Goal: Task Accomplishment & Management: Use online tool/utility

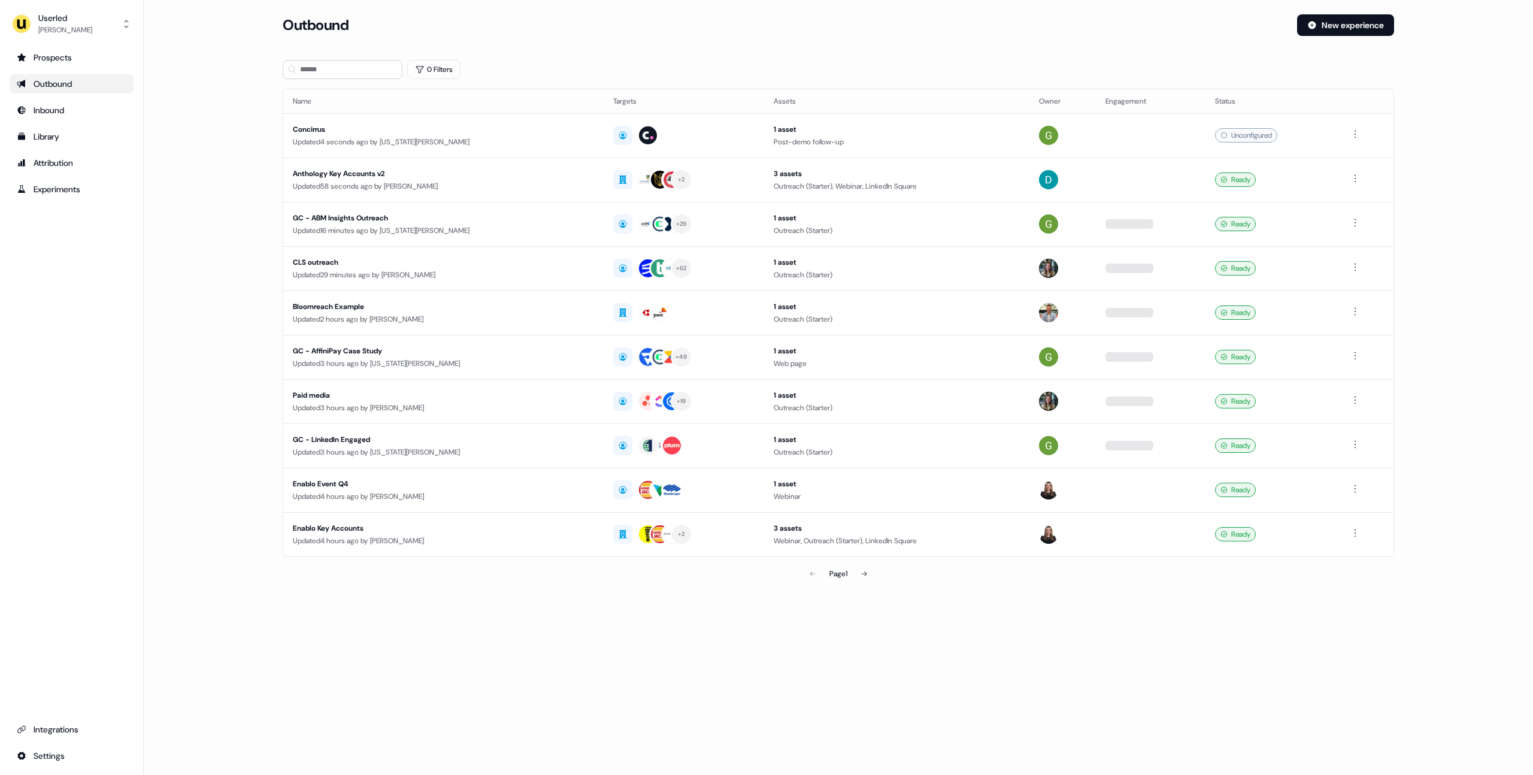
drag, startPoint x: 205, startPoint y: 165, endPoint x: 153, endPoint y: 157, distance: 53.3
click at [205, 165] on main "Loading... Outbound New experience 0 Filters Name Targets Assets Owner Engageme…" at bounding box center [838, 316] width 1389 height 605
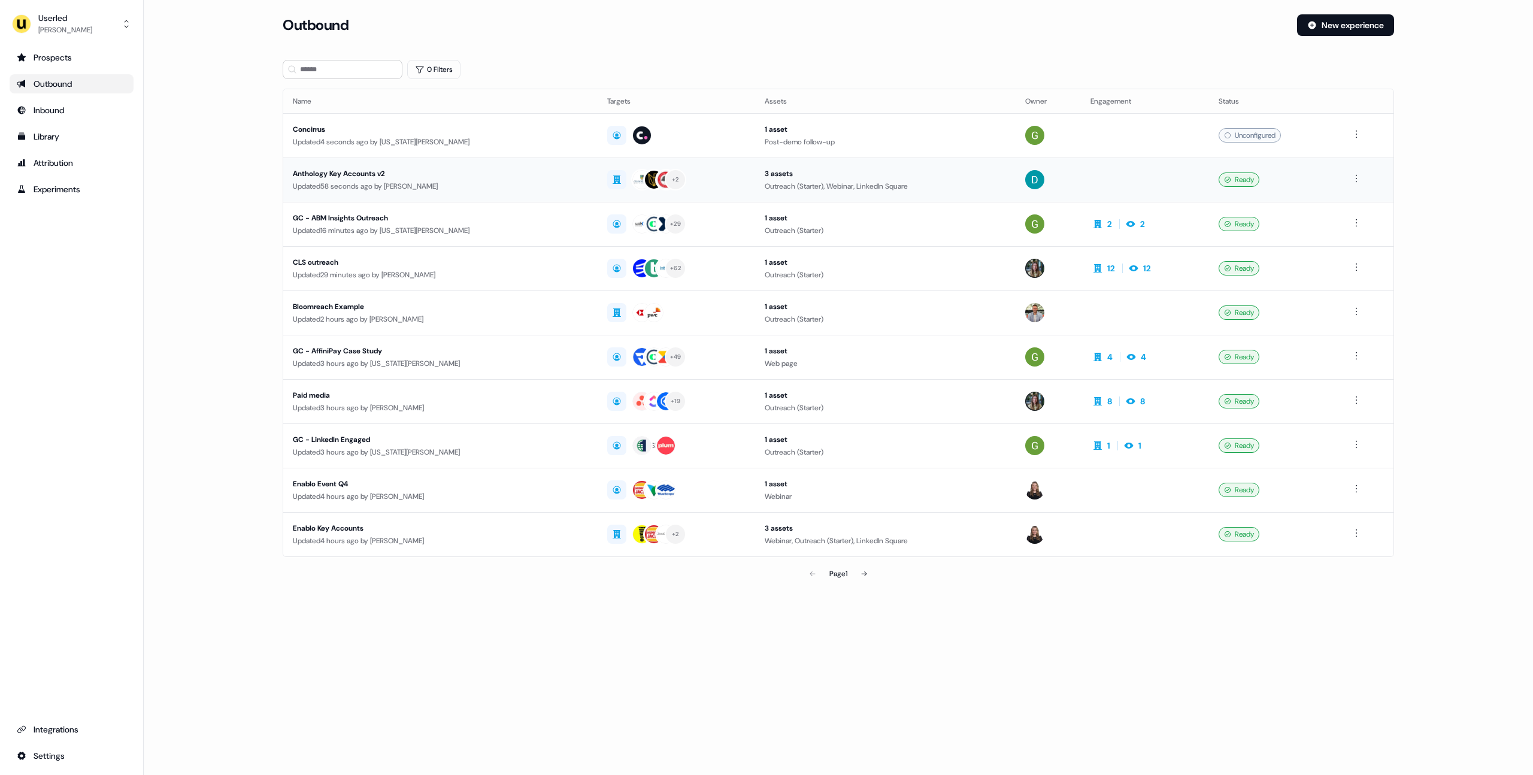
drag, startPoint x: 226, startPoint y: 162, endPoint x: 344, endPoint y: 189, distance: 121.6
click at [226, 162] on main "Loading... Outbound New experience 0 Filters Name Targets Assets Owner Engageme…" at bounding box center [838, 316] width 1389 height 605
drag, startPoint x: 211, startPoint y: 174, endPoint x: 108, endPoint y: 155, distance: 104.8
click at [211, 174] on main "Loading... Outbound New experience 0 Filters Name Targets Assets Owner Engageme…" at bounding box center [838, 316] width 1389 height 605
click at [34, 145] on link "Library" at bounding box center [72, 136] width 124 height 19
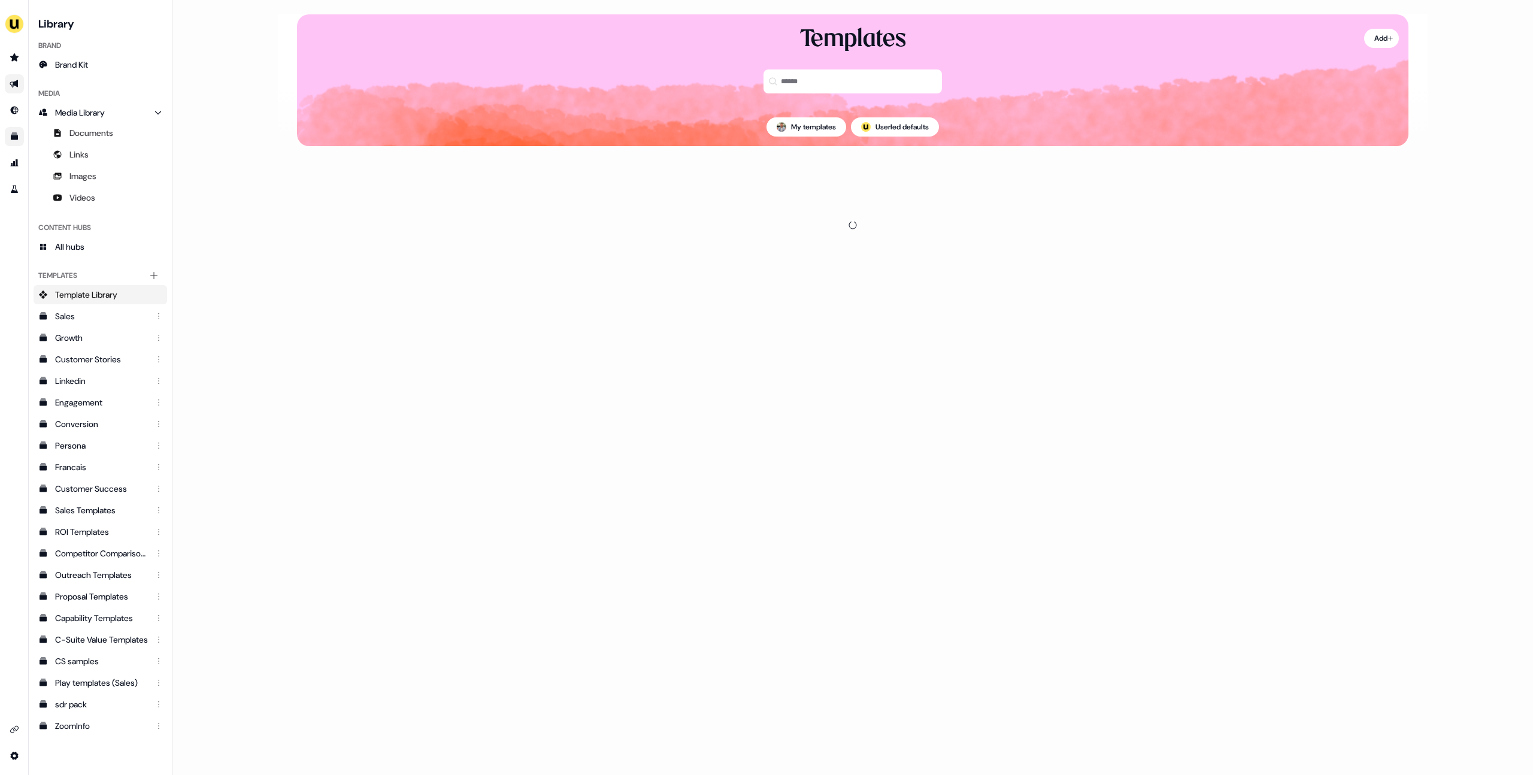
click at [21, 84] on link "Go to outbound experience" at bounding box center [14, 83] width 19 height 19
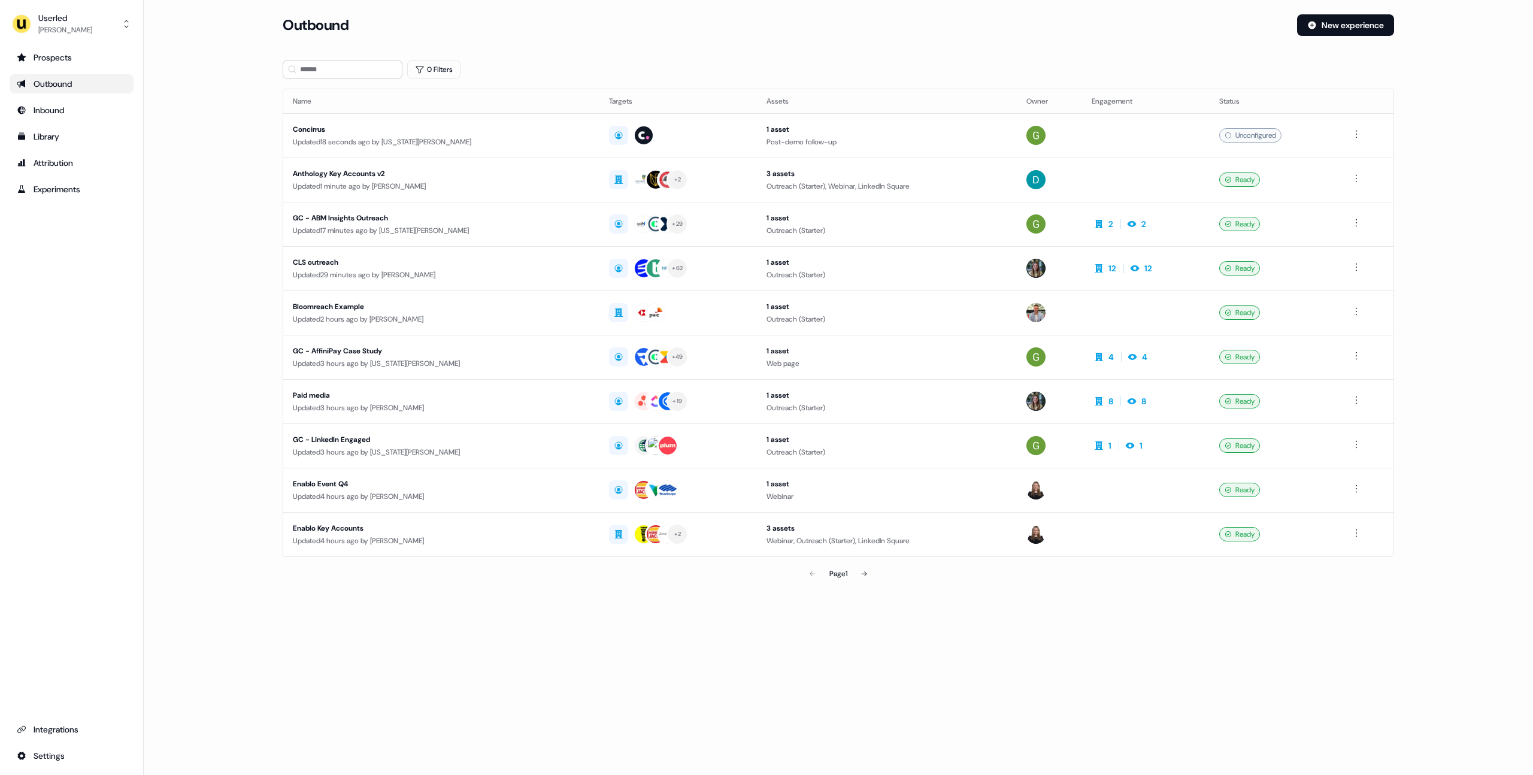
click at [13, 80] on link "Outbound" at bounding box center [72, 83] width 124 height 19
click at [397, 81] on section "Loading... Outbound New experience 0 Filters Name Targets Assets Owner Engageme…" at bounding box center [839, 316] width 1150 height 605
click at [377, 69] on input at bounding box center [343, 69] width 120 height 19
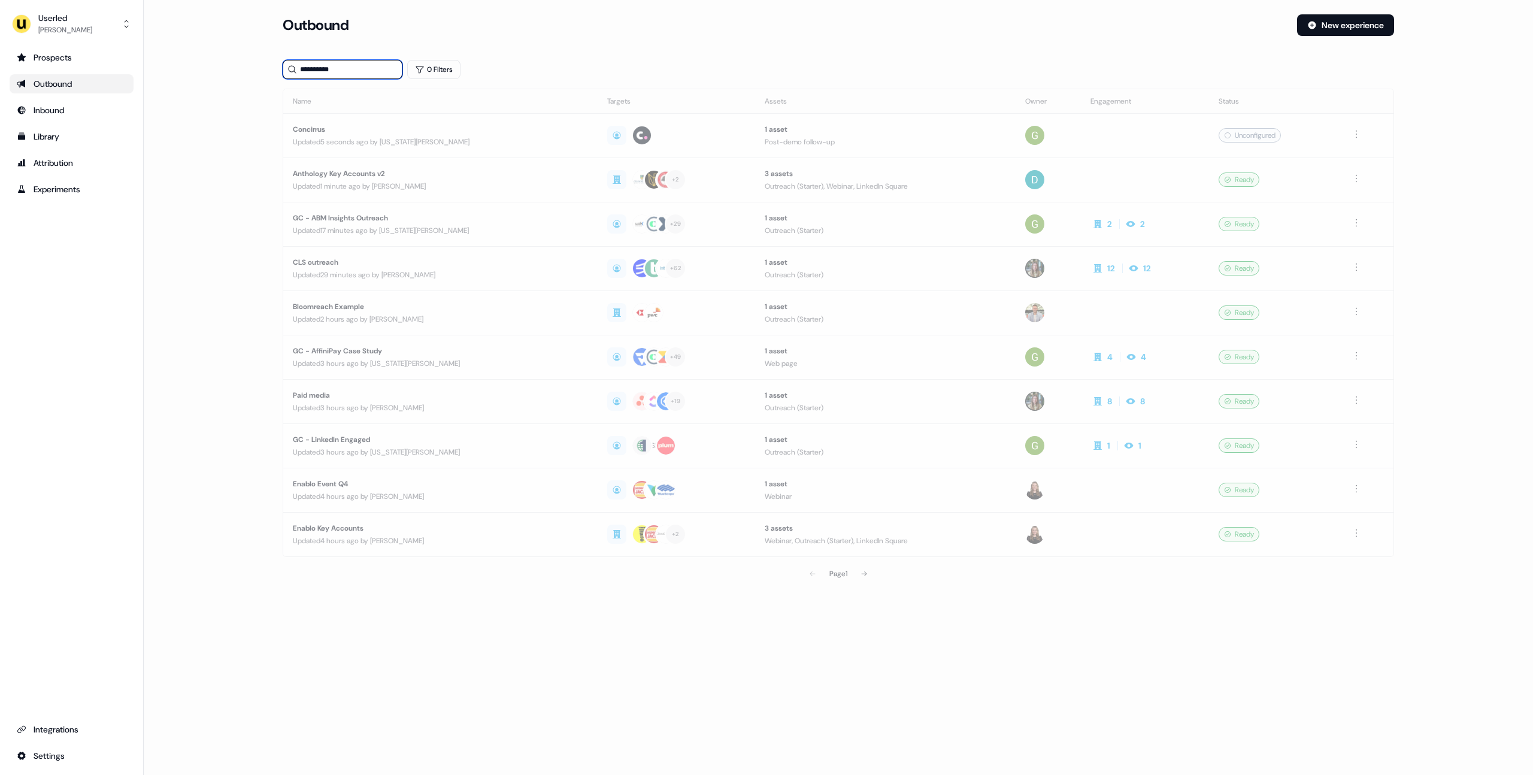
type input "**********"
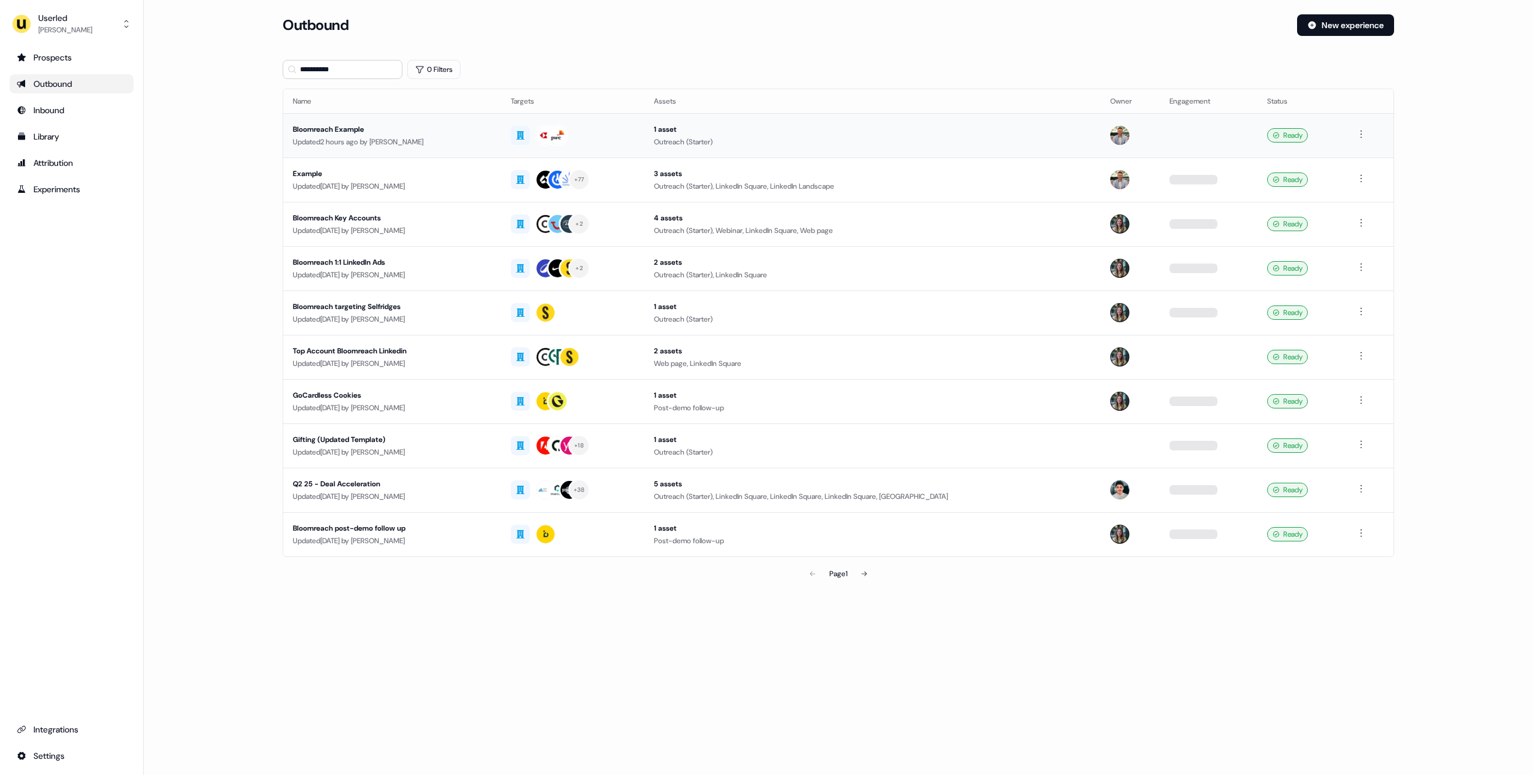
click at [440, 137] on div "Updated 2 hours ago by Oliver Grogan" at bounding box center [392, 142] width 199 height 12
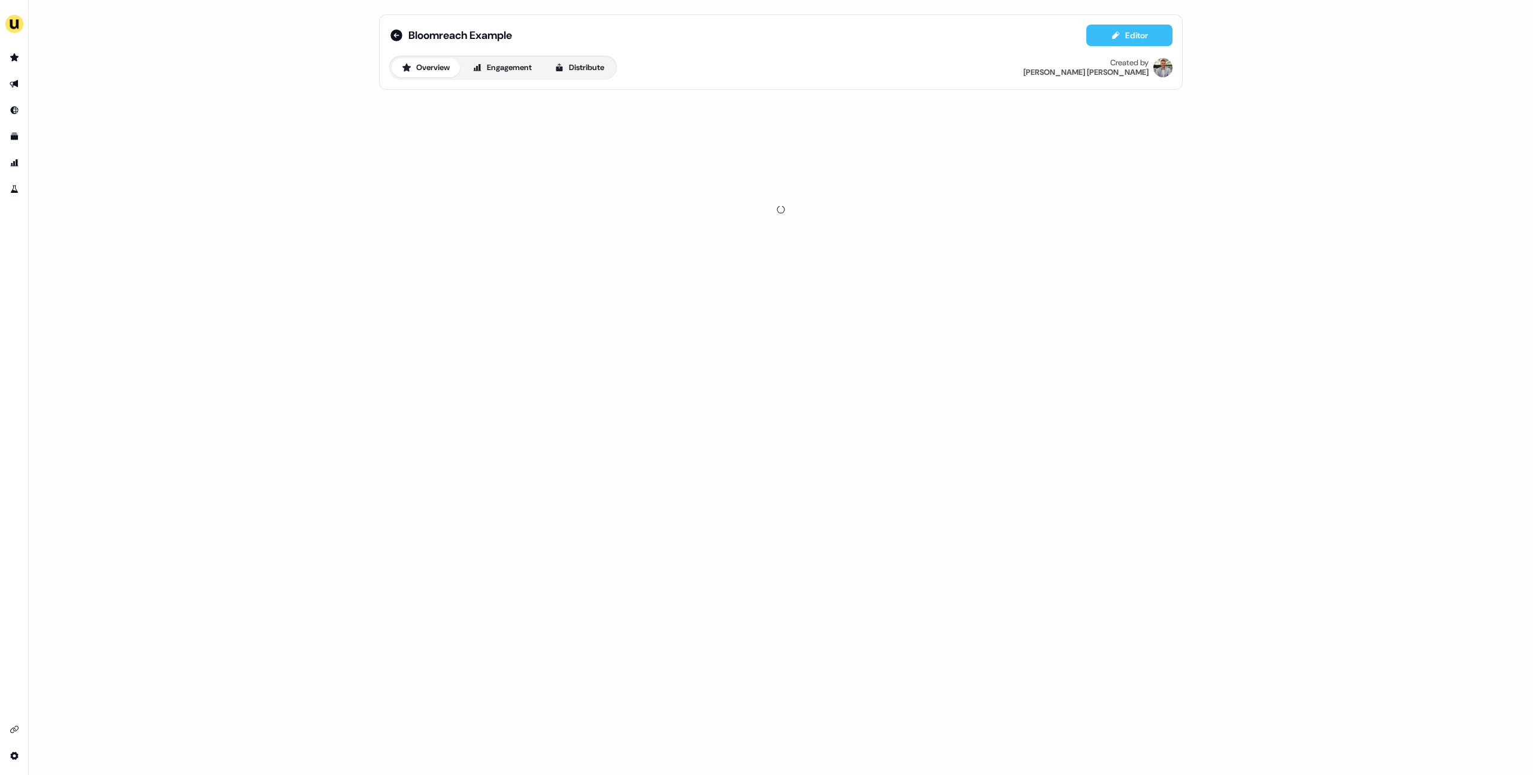
click at [1125, 39] on button "Editor" at bounding box center [1129, 36] width 86 height 22
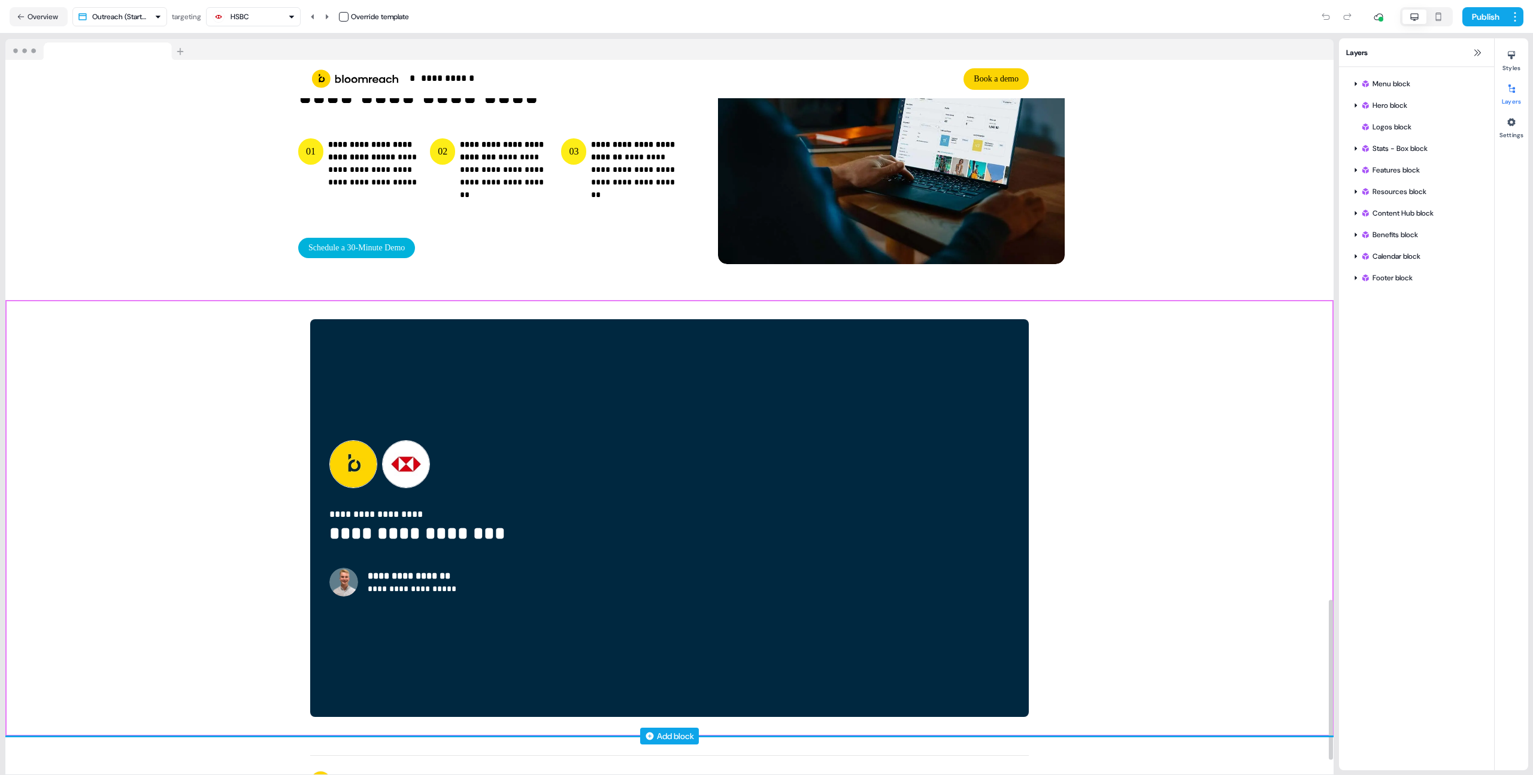
scroll to position [2477, 0]
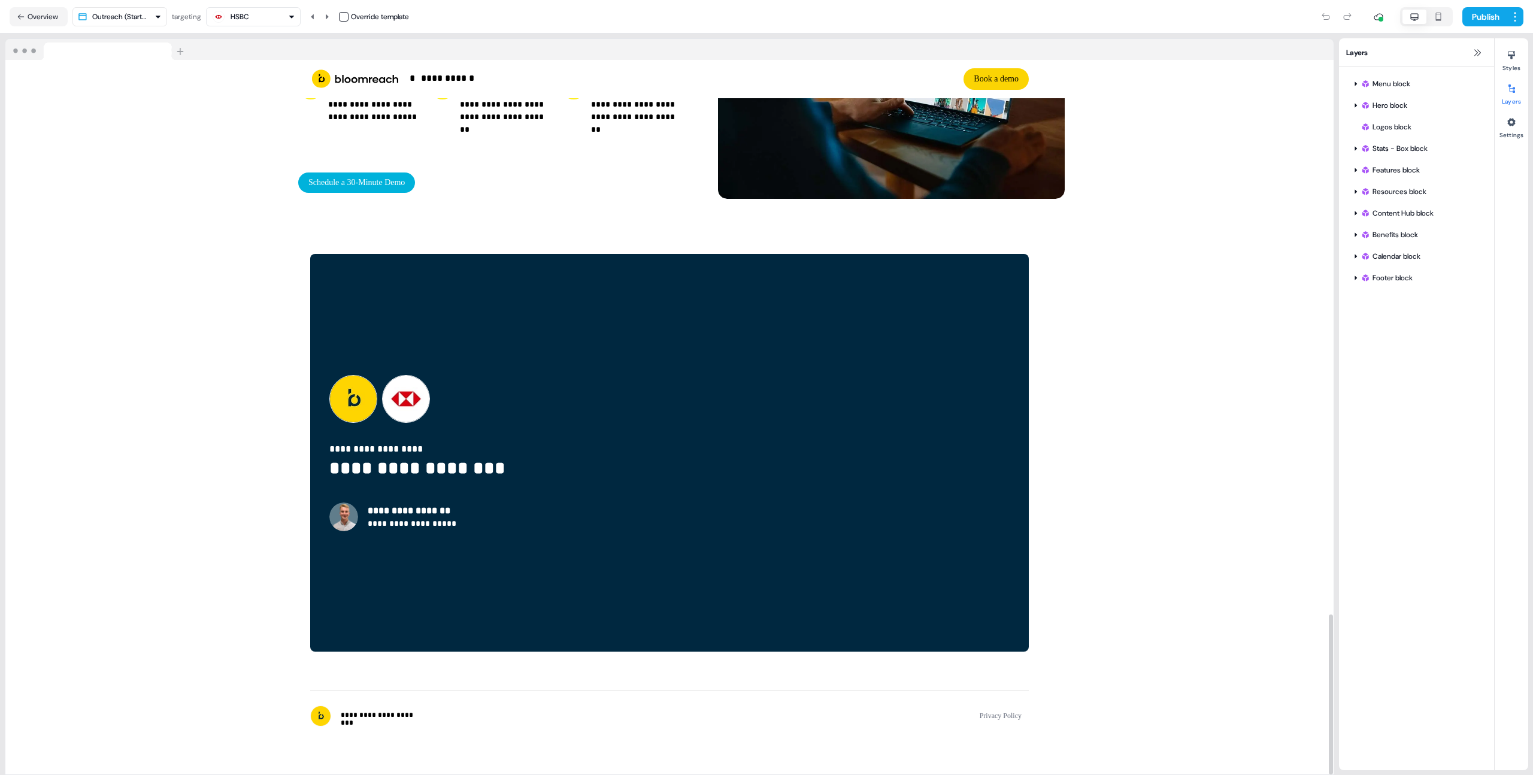
drag, startPoint x: 571, startPoint y: 19, endPoint x: 424, endPoint y: 39, distance: 148.0
click at [570, 19] on div "Publish" at bounding box center [966, 17] width 1115 height 24
click at [44, 20] on button "Overview" at bounding box center [39, 16] width 58 height 19
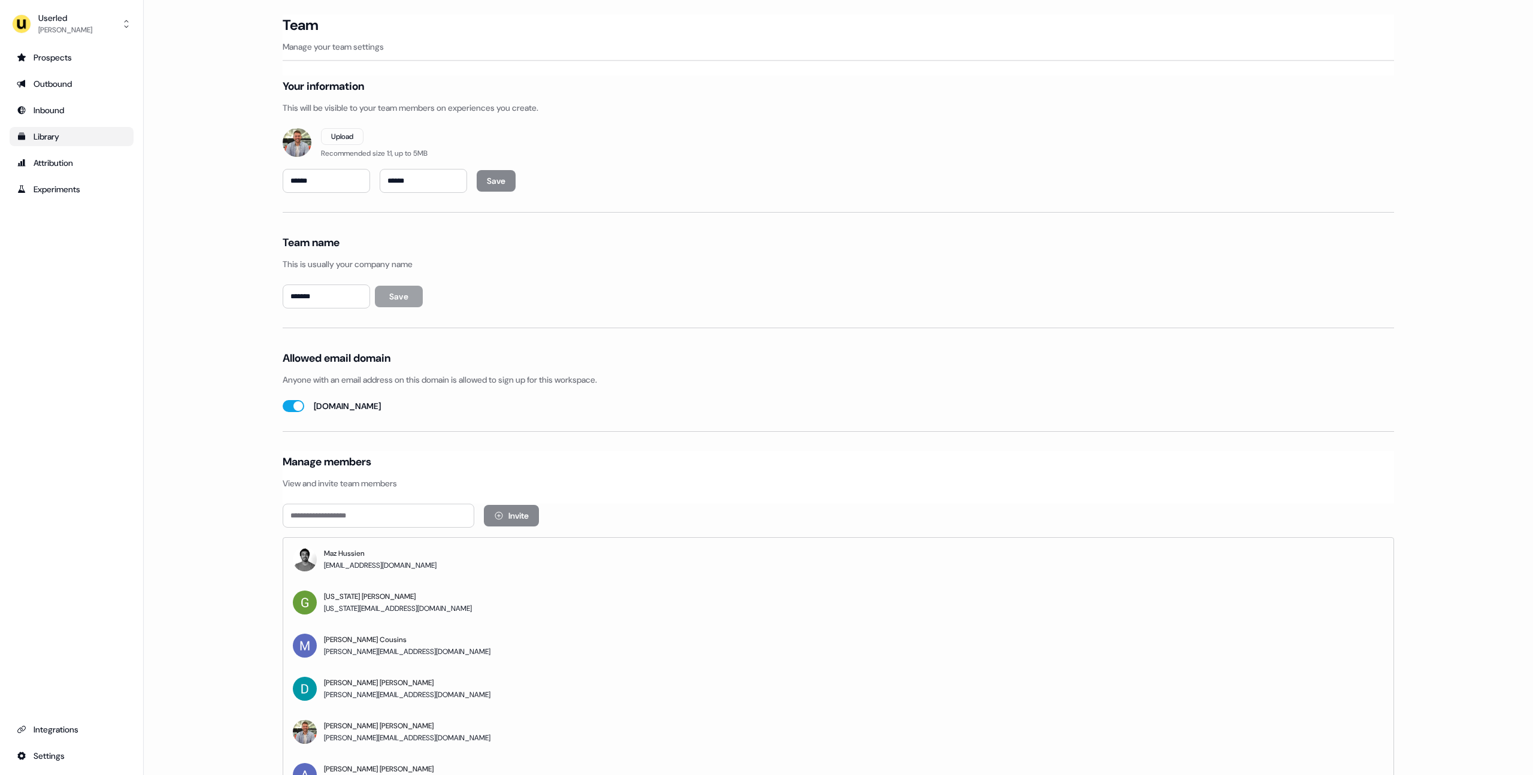
click at [35, 137] on div "Library" at bounding box center [72, 137] width 110 height 12
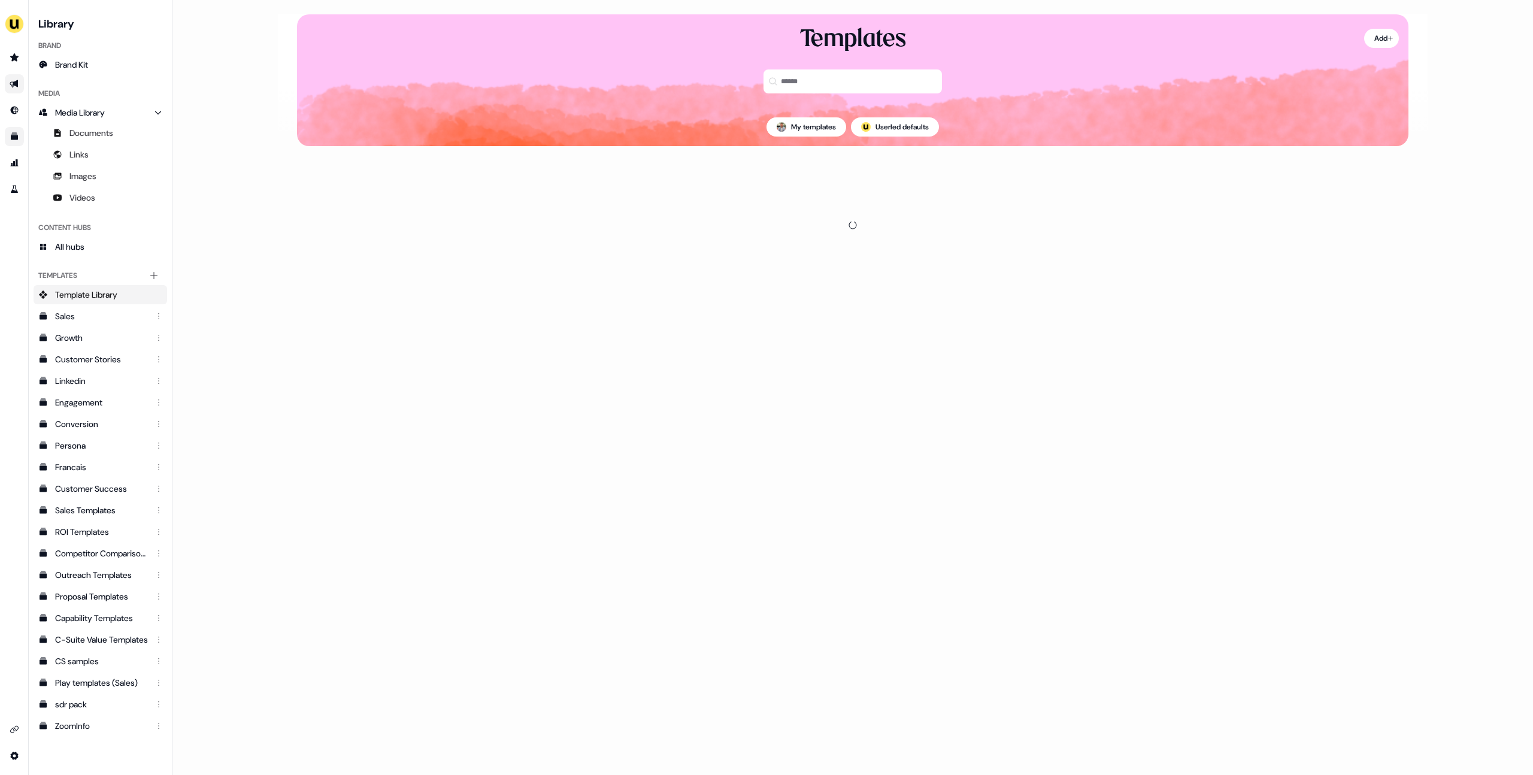
click at [8, 85] on link "Go to outbound experience" at bounding box center [14, 83] width 19 height 19
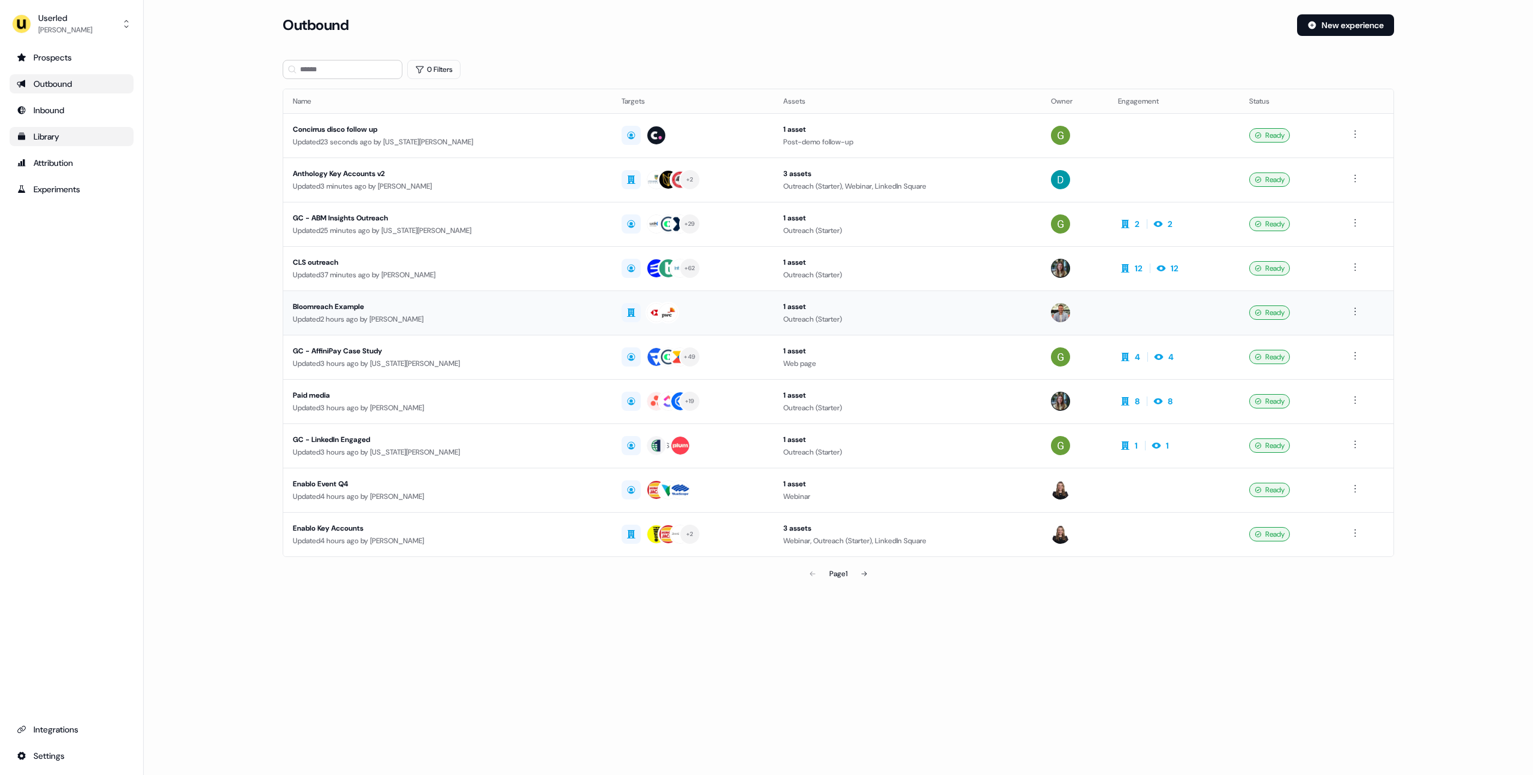
click at [468, 296] on td "Bloomreach Example Updated 2 hours ago by [PERSON_NAME]" at bounding box center [447, 312] width 329 height 44
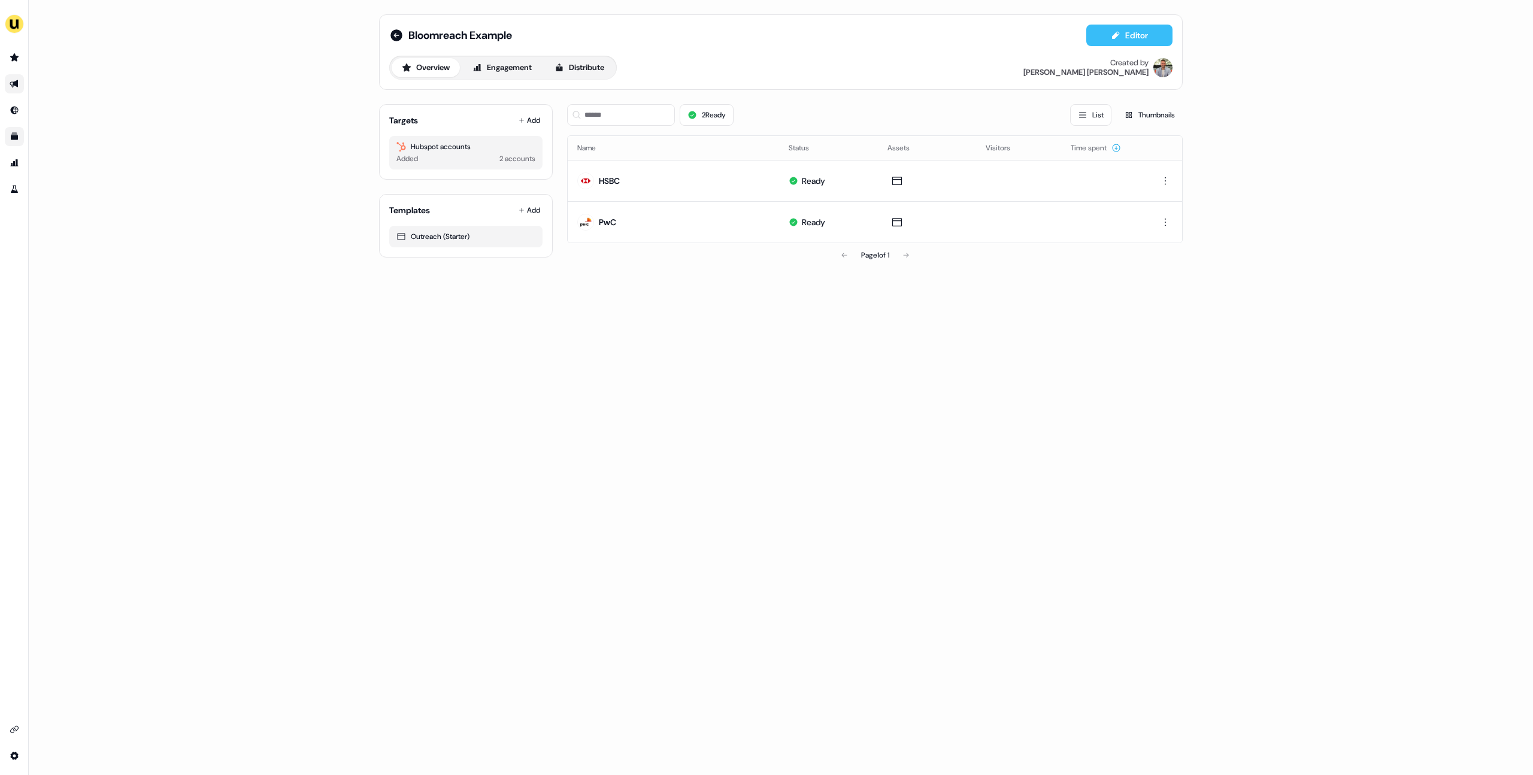
click at [1122, 40] on button "Editor" at bounding box center [1129, 36] width 86 height 22
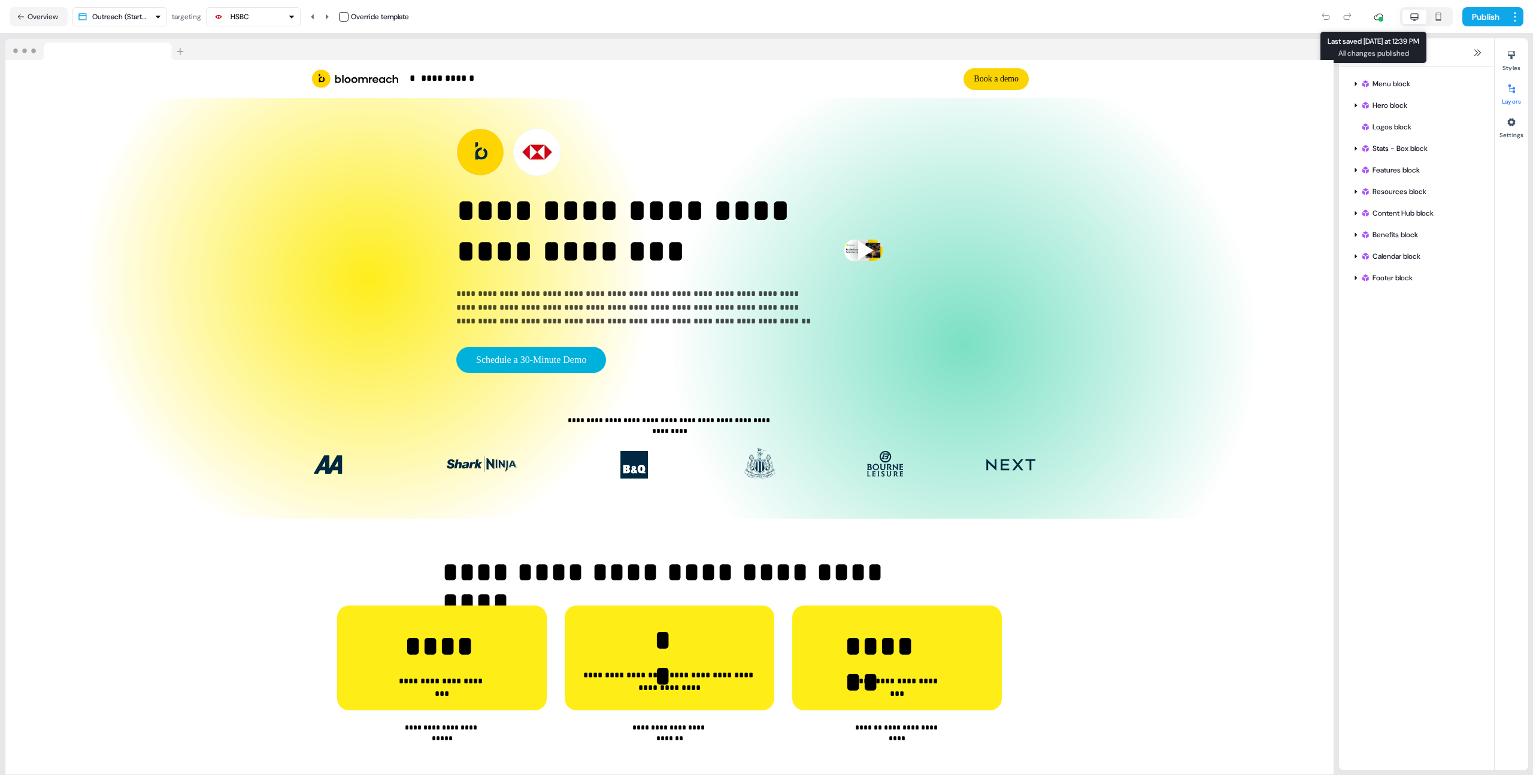
click at [1379, 17] on div at bounding box center [1381, 19] width 5 height 5
click at [1261, 9] on div "Publish" at bounding box center [966, 17] width 1115 height 24
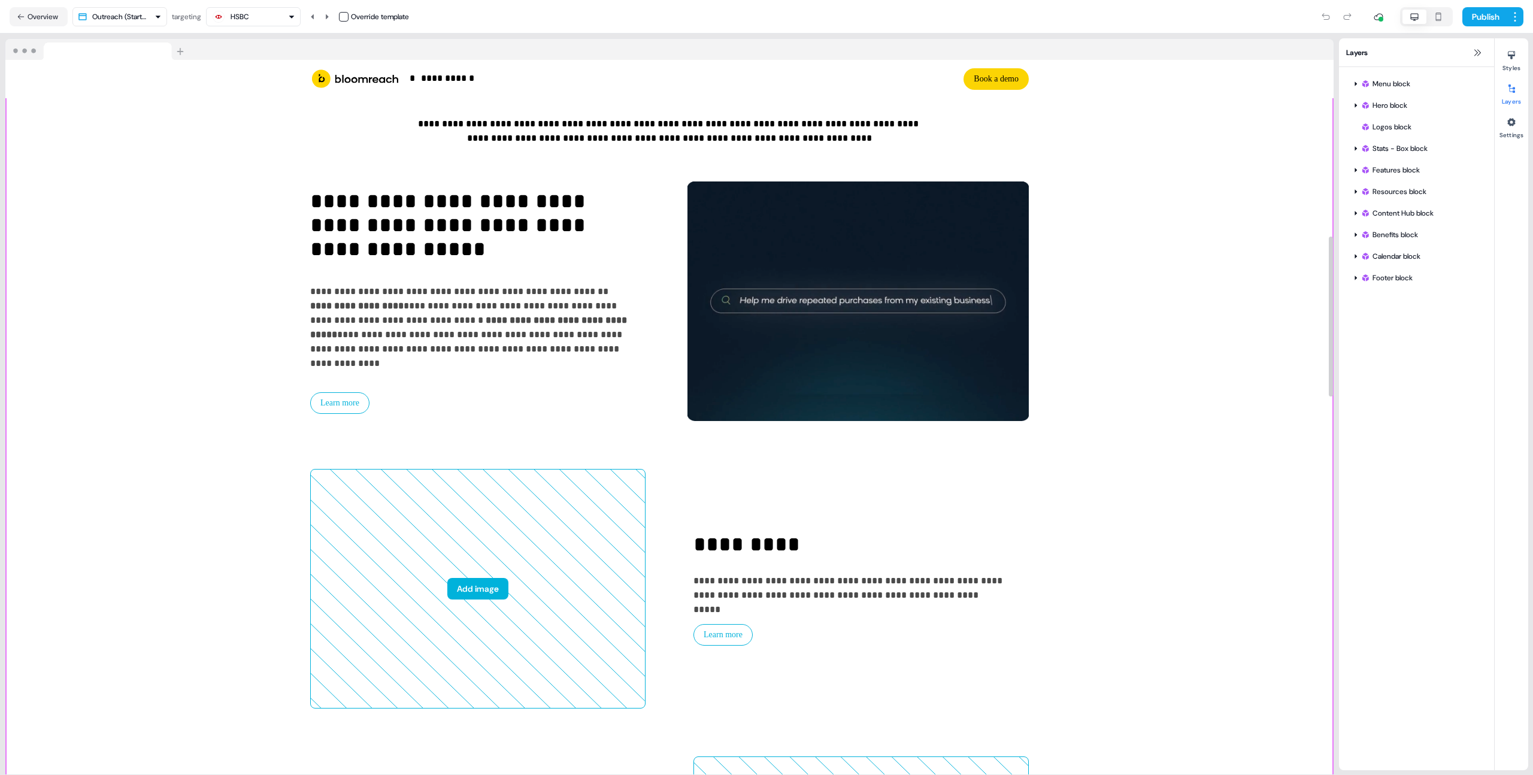
scroll to position [790, 0]
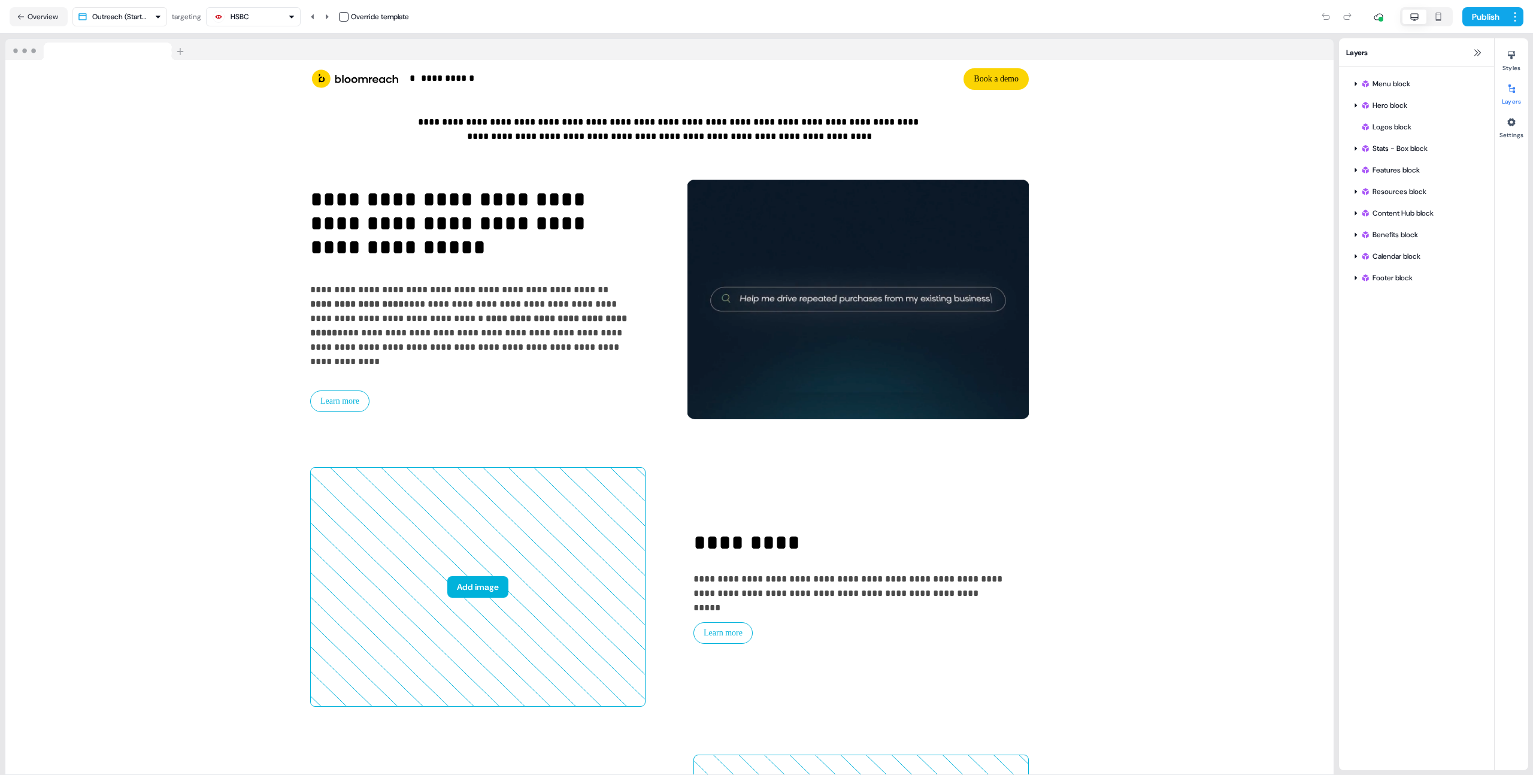
click at [491, 10] on div "Publish" at bounding box center [966, 17] width 1115 height 24
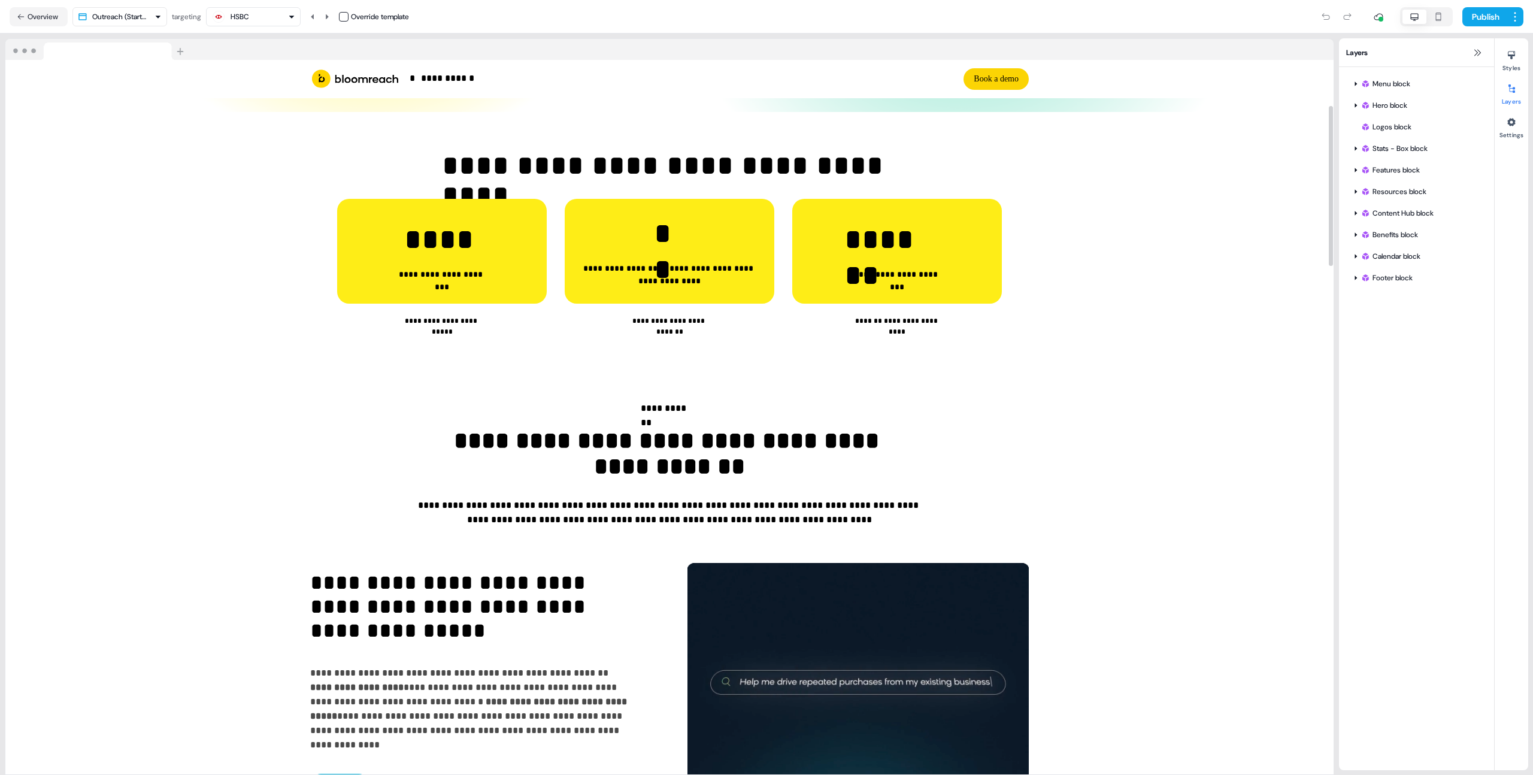
scroll to position [0, 0]
